Goal: Obtain resource: Download file/media

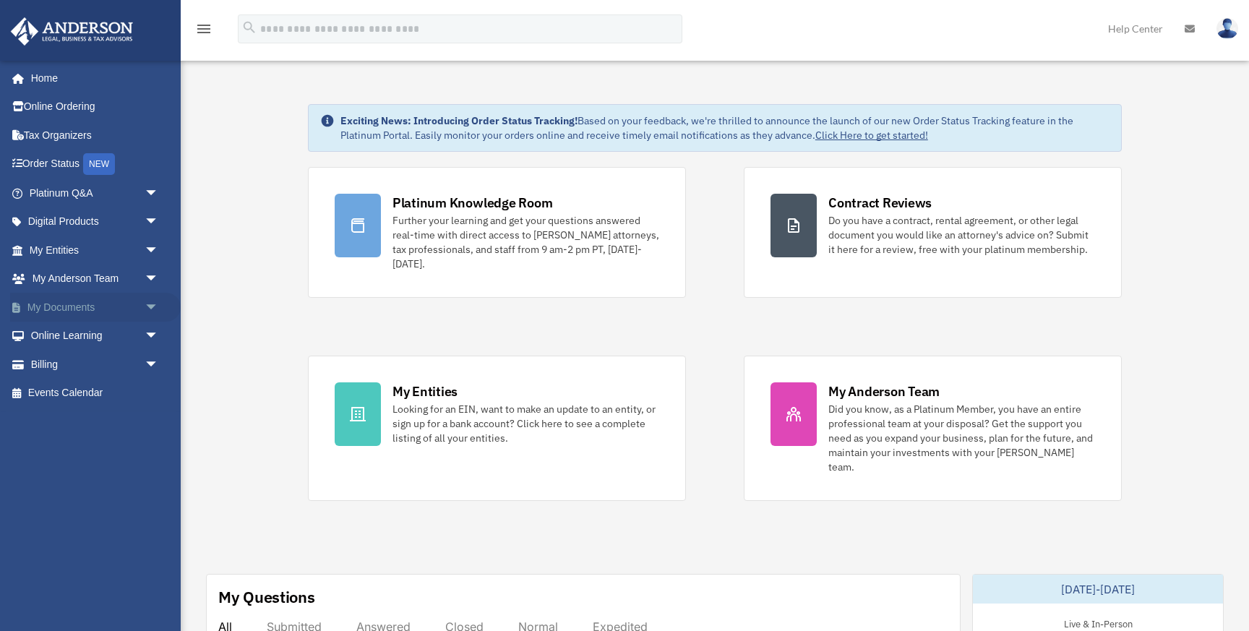
click at [151, 305] on span "arrow_drop_down" at bounding box center [159, 308] width 29 height 30
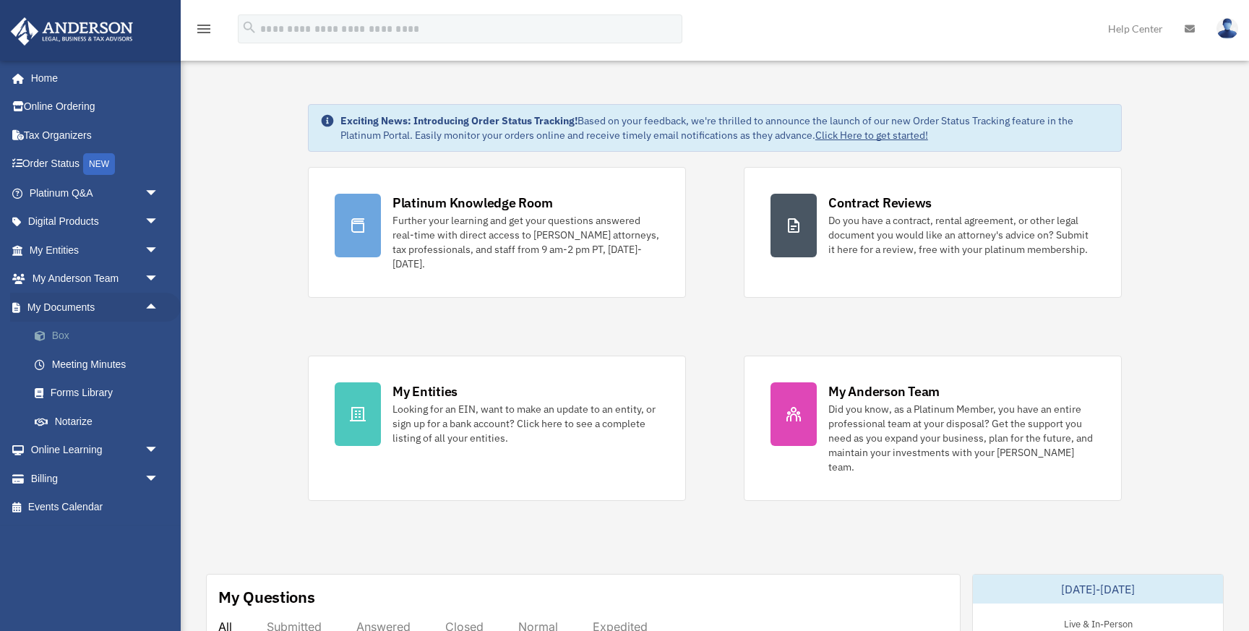
click at [90, 337] on link "Box" at bounding box center [100, 336] width 160 height 29
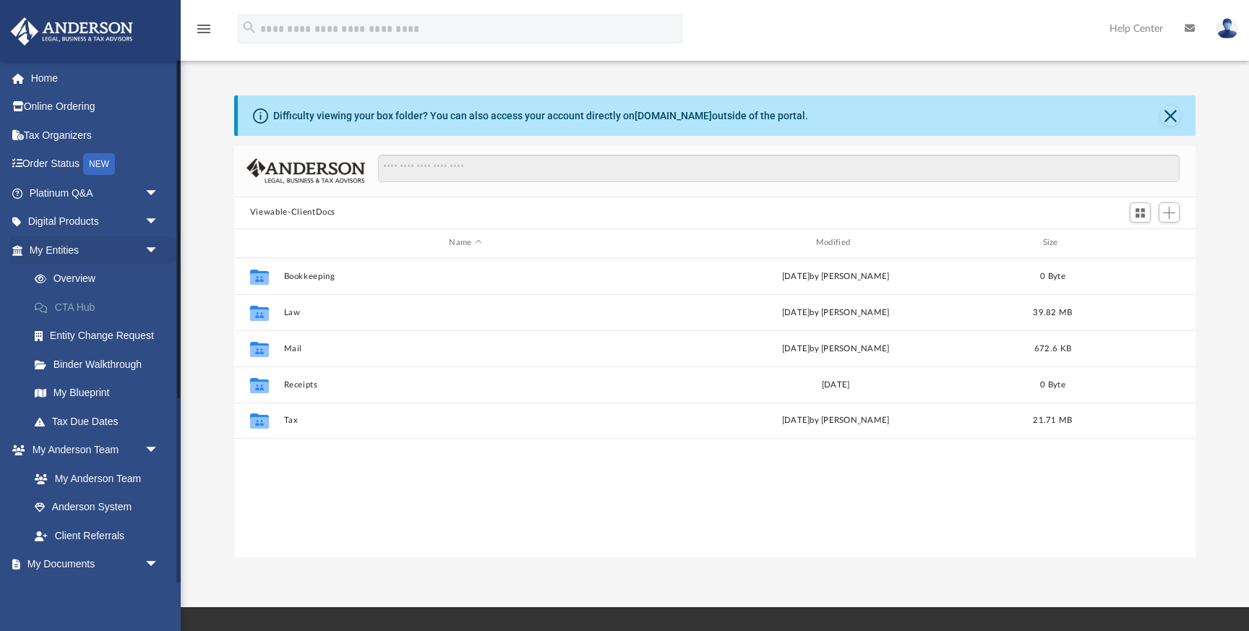
scroll to position [328, 962]
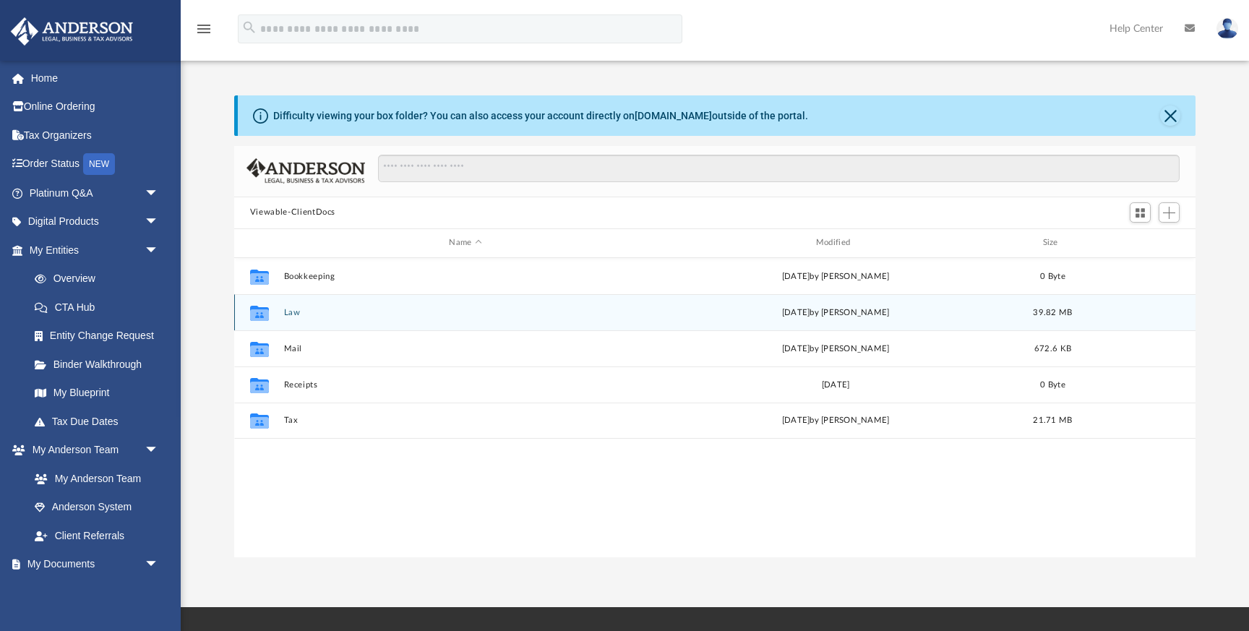
click at [286, 312] on button "Law" at bounding box center [465, 312] width 364 height 9
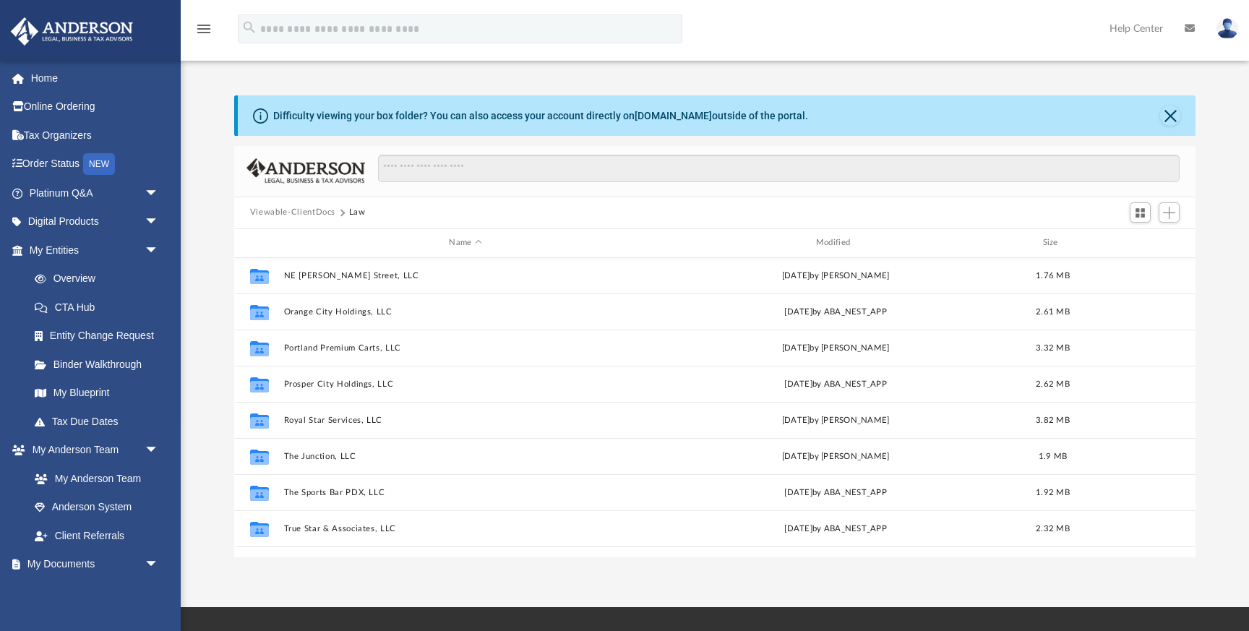
scroll to position [206, 0]
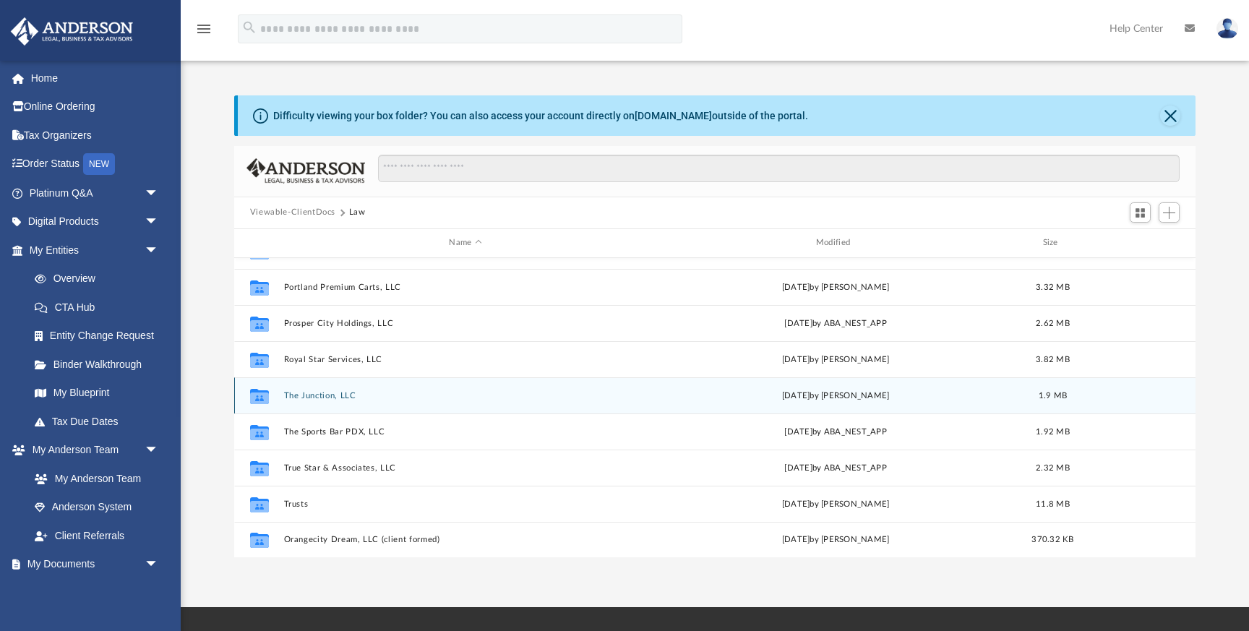
click at [329, 395] on button "The Junction, LLC" at bounding box center [465, 395] width 364 height 9
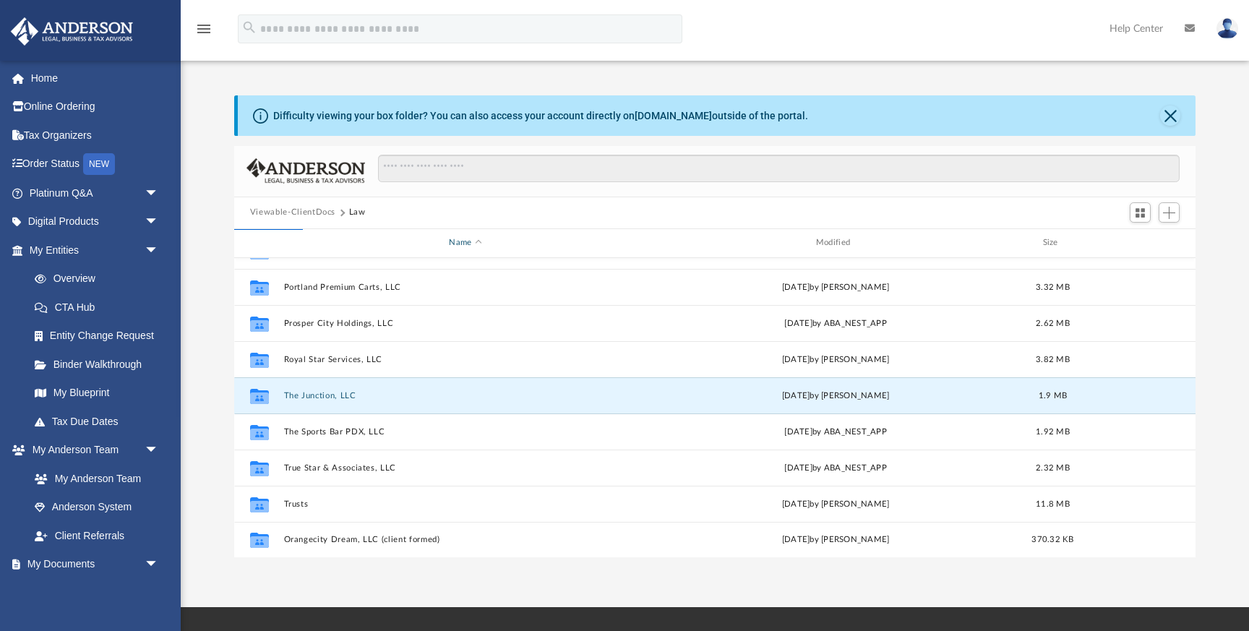
scroll to position [0, 0]
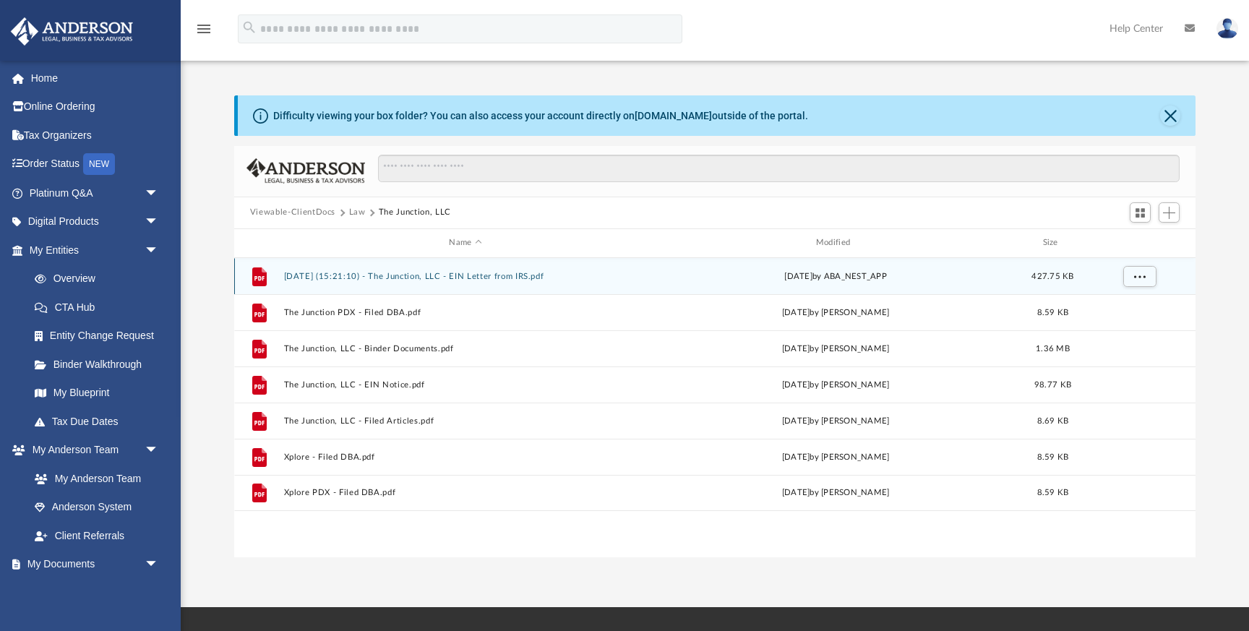
click at [505, 276] on button "2025.09.11 (15:21:10) - The Junction, LLC - EIN Letter from IRS.pdf" at bounding box center [465, 276] width 364 height 9
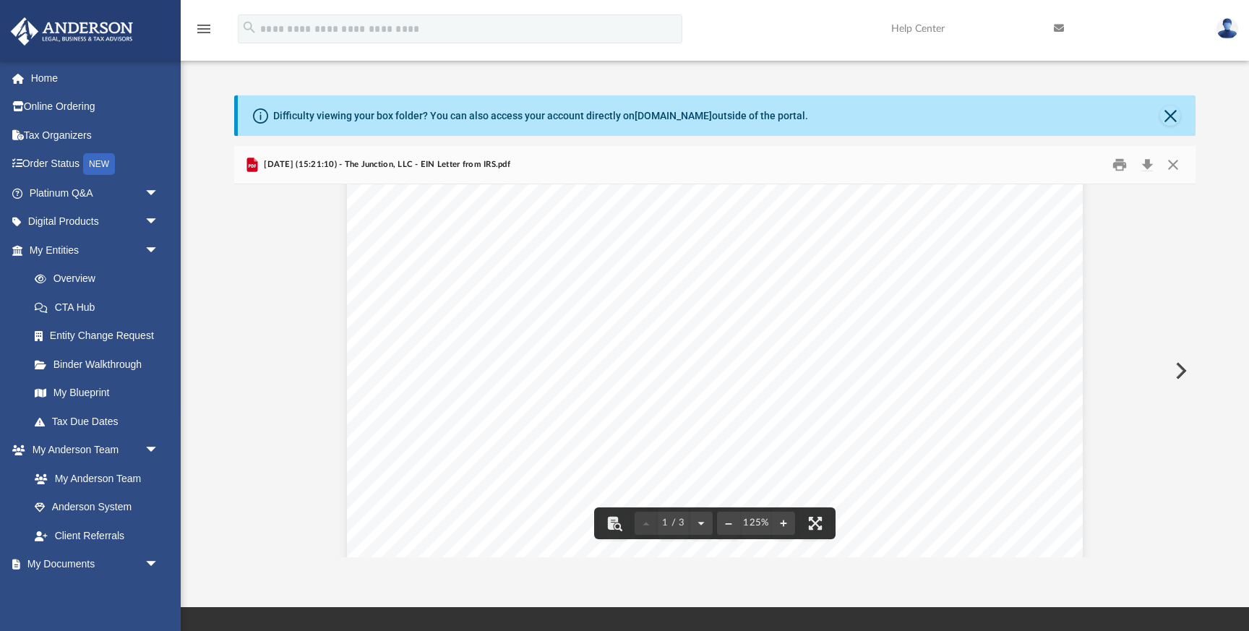
scroll to position [31, 0]
